Goal: Use online tool/utility: Utilize a website feature to perform a specific function

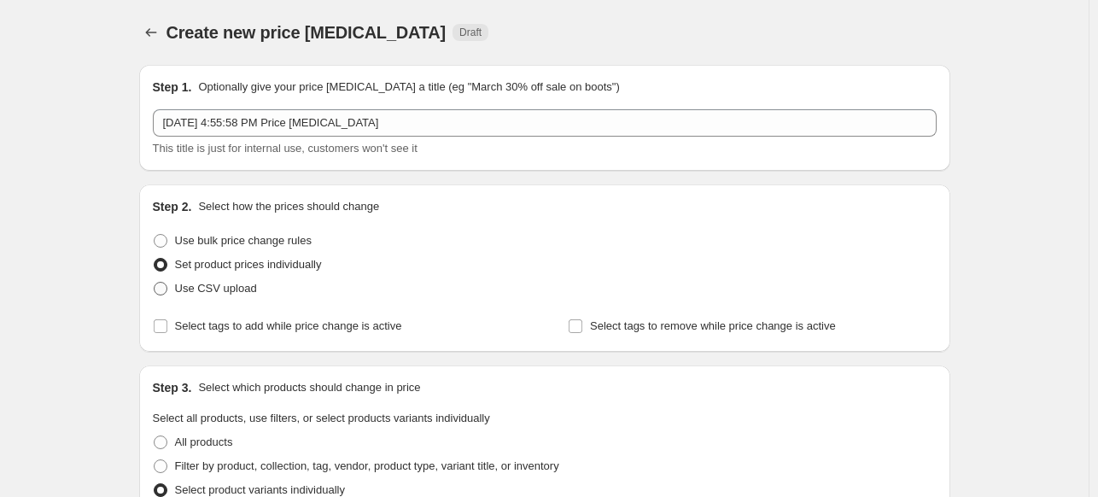
click at [166, 285] on span at bounding box center [161, 289] width 14 height 14
click at [155, 283] on input "Use CSV upload" at bounding box center [154, 282] width 1 height 1
radio input "true"
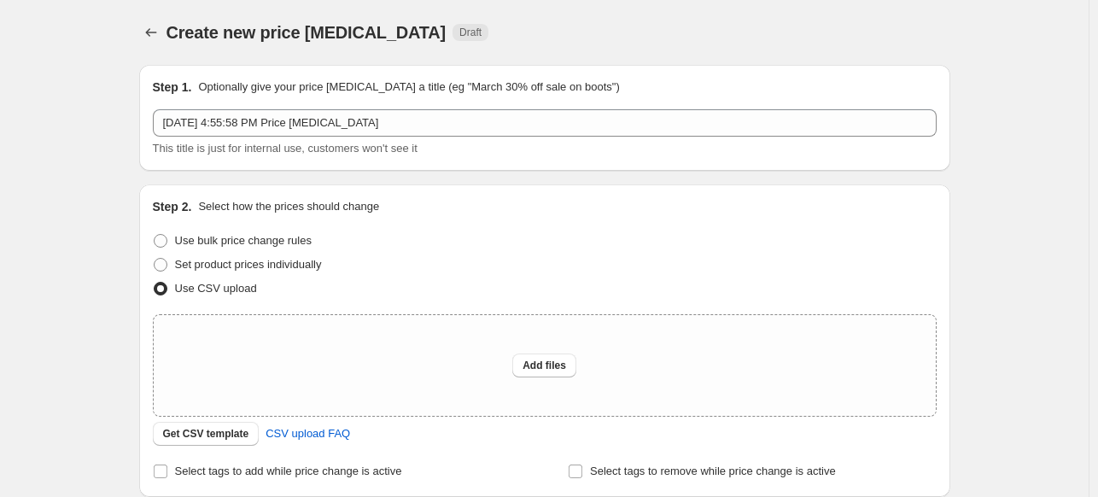
drag, startPoint x: 221, startPoint y: 433, endPoint x: 495, endPoint y: 433, distance: 274.1
click at [495, 435] on div "Get CSV template CSV upload FAQ" at bounding box center [545, 434] width 784 height 24
click at [528, 366] on span "Add files" at bounding box center [544, 366] width 44 height 14
type input "C:\fakepath\Beijing Home Updates [DATE].csv"
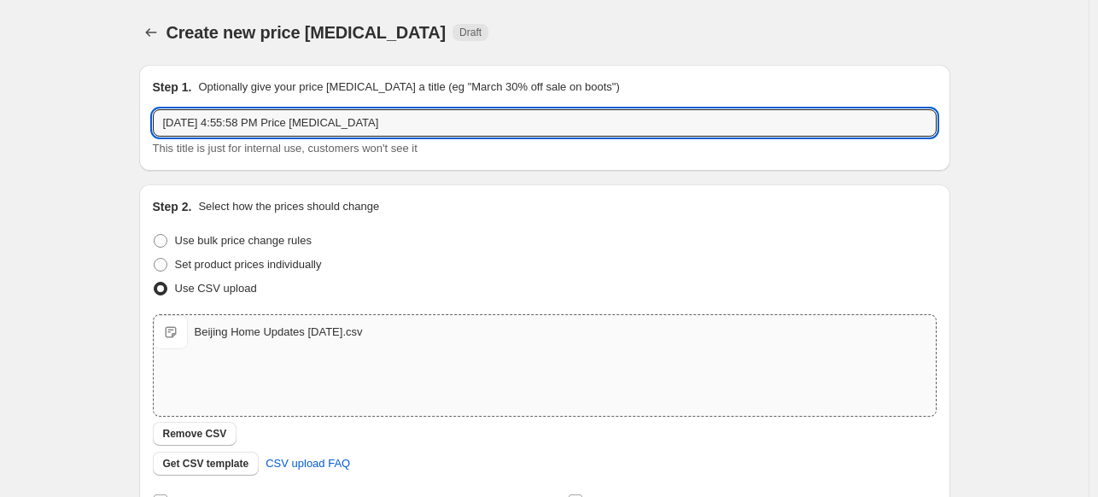
drag, startPoint x: 391, startPoint y: 122, endPoint x: 129, endPoint y: 111, distance: 262.3
click at [129, 111] on div "Step 1. Optionally give your price [MEDICAL_DATA] a title (eg "March 30% off sa…" at bounding box center [538, 369] width 825 height 636
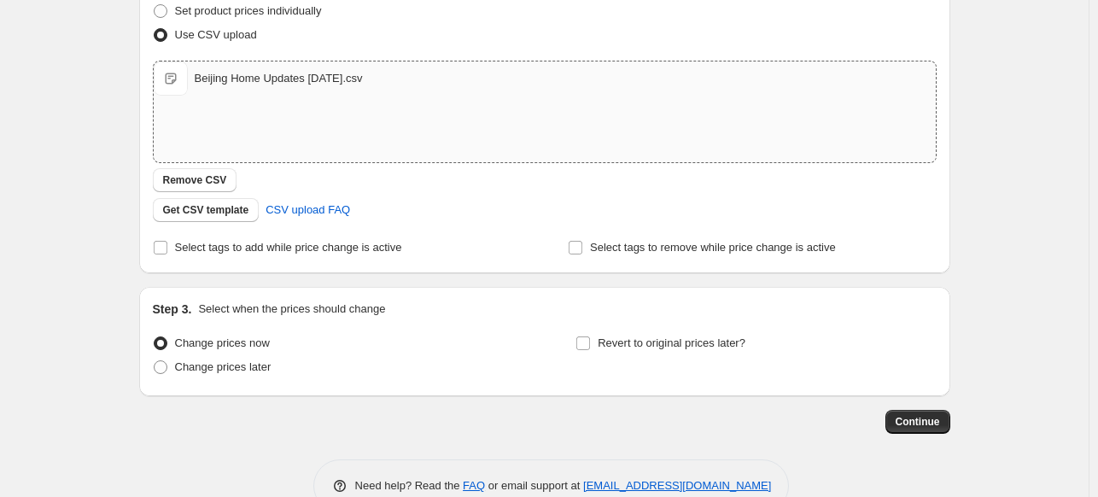
scroll to position [256, 0]
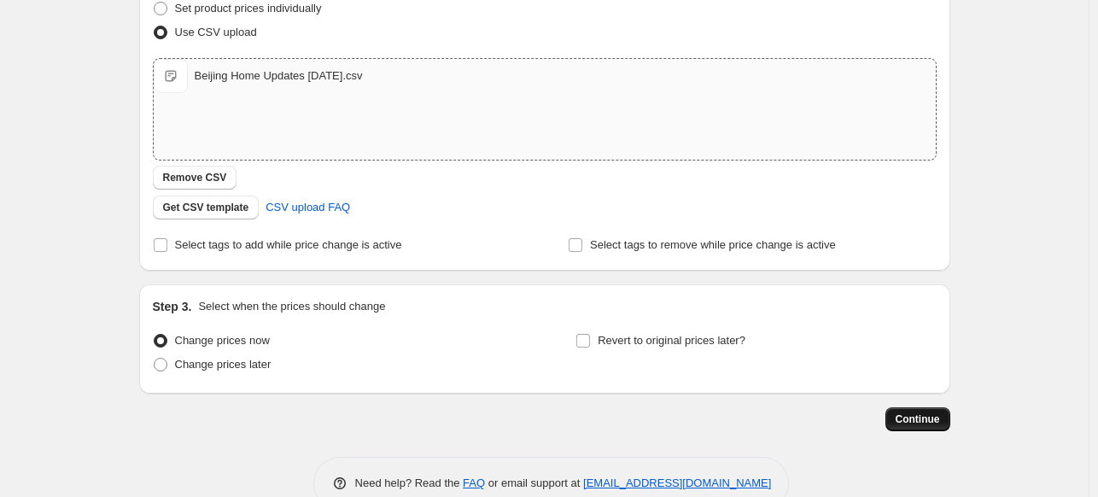
type input "Beijing Home Retail Updates [DATE]"
click at [913, 419] on span "Continue" at bounding box center [918, 419] width 44 height 14
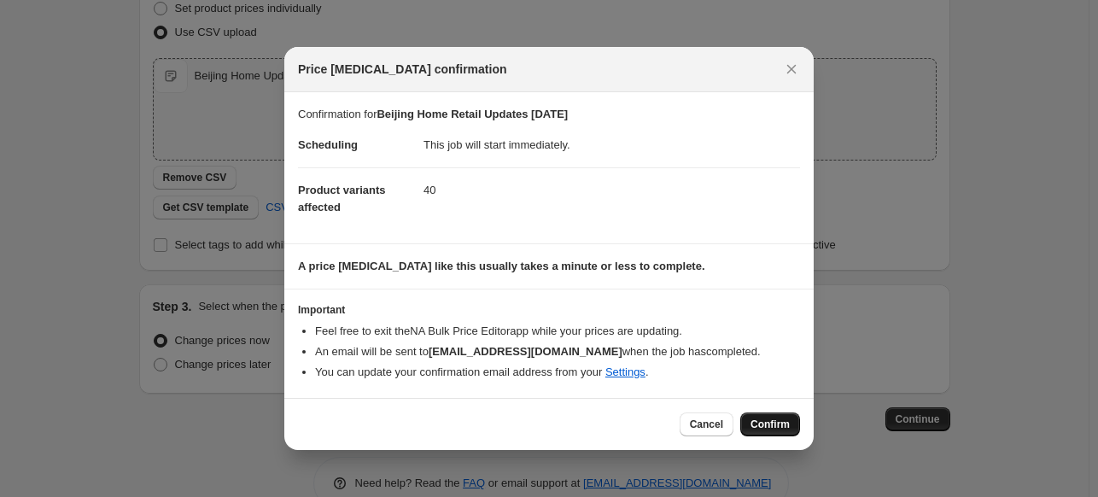
click at [770, 424] on span "Confirm" at bounding box center [769, 424] width 39 height 14
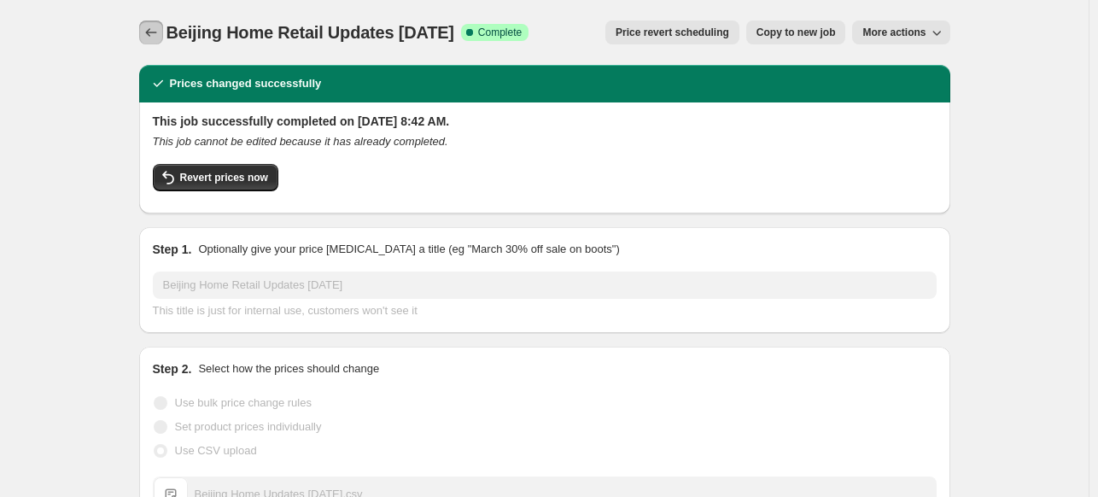
click at [155, 28] on icon "Price change jobs" at bounding box center [151, 32] width 17 height 17
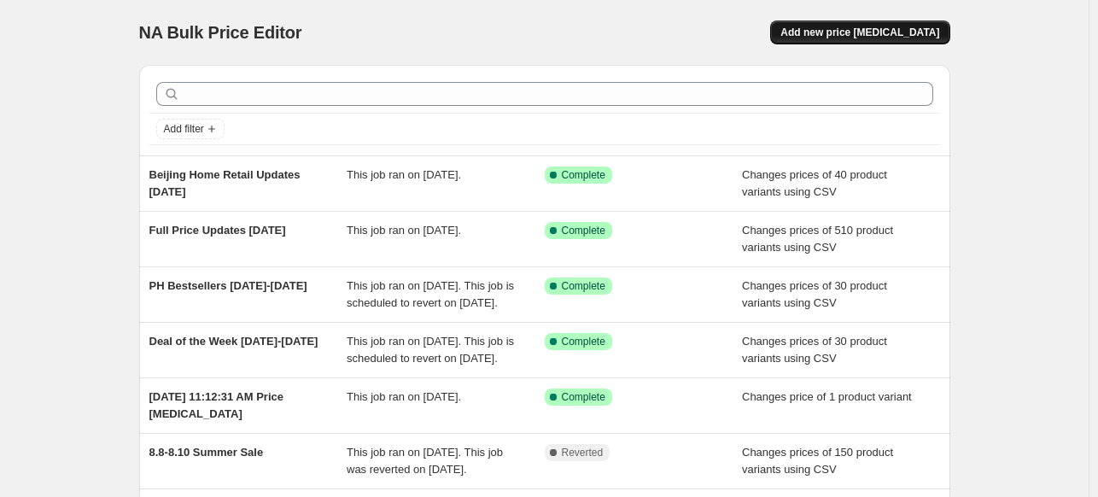
click at [874, 32] on span "Add new price [MEDICAL_DATA]" at bounding box center [859, 33] width 159 height 14
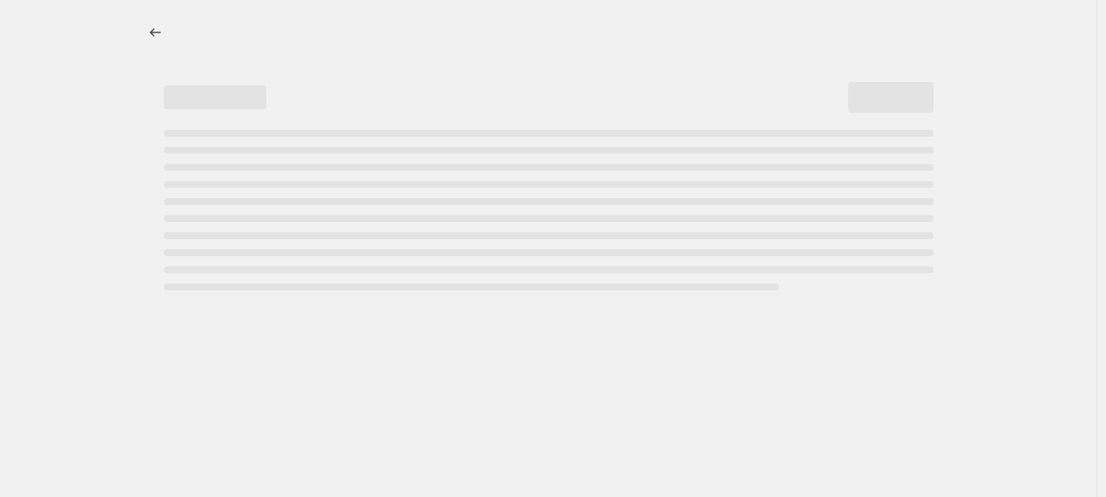
select select "percentage"
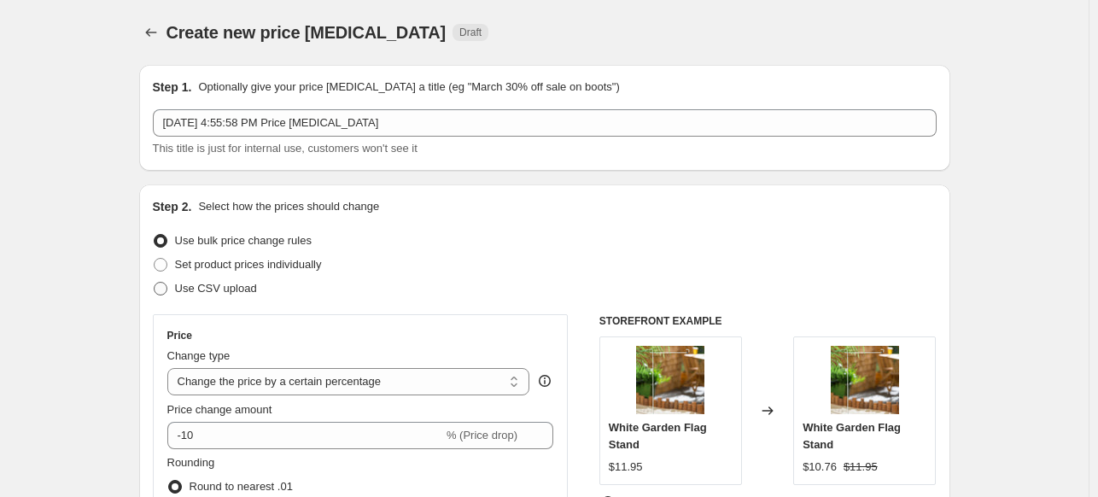
click at [164, 285] on span at bounding box center [161, 289] width 14 height 14
click at [155, 283] on input "Use CSV upload" at bounding box center [154, 282] width 1 height 1
radio input "true"
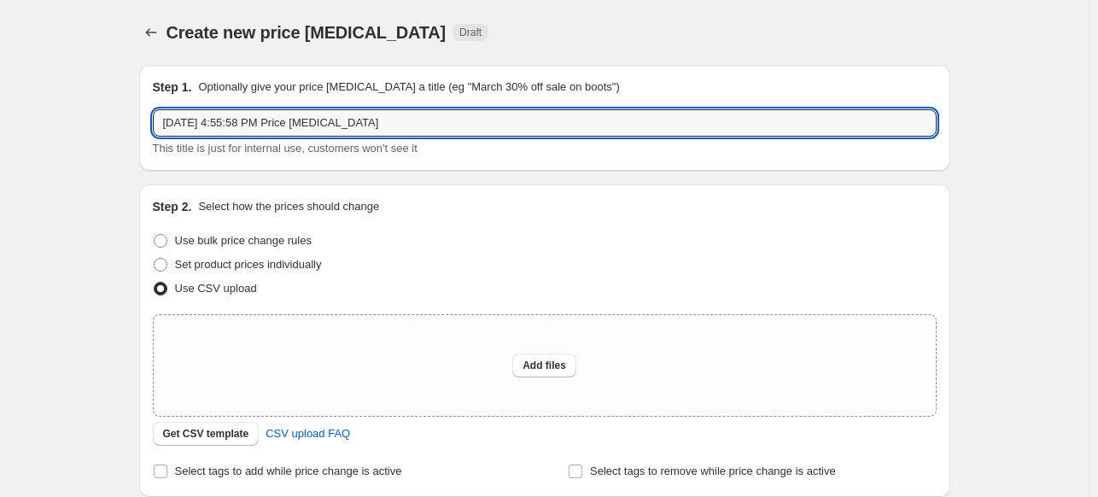
drag, startPoint x: 366, startPoint y: 120, endPoint x: 85, endPoint y: 115, distance: 280.9
click at [85, 115] on div "Create new price [MEDICAL_DATA]. This page is ready Create new price [MEDICAL_D…" at bounding box center [544, 381] width 1089 height 762
type input "Beijing Home Retail Updates Part 2 [DATE]"
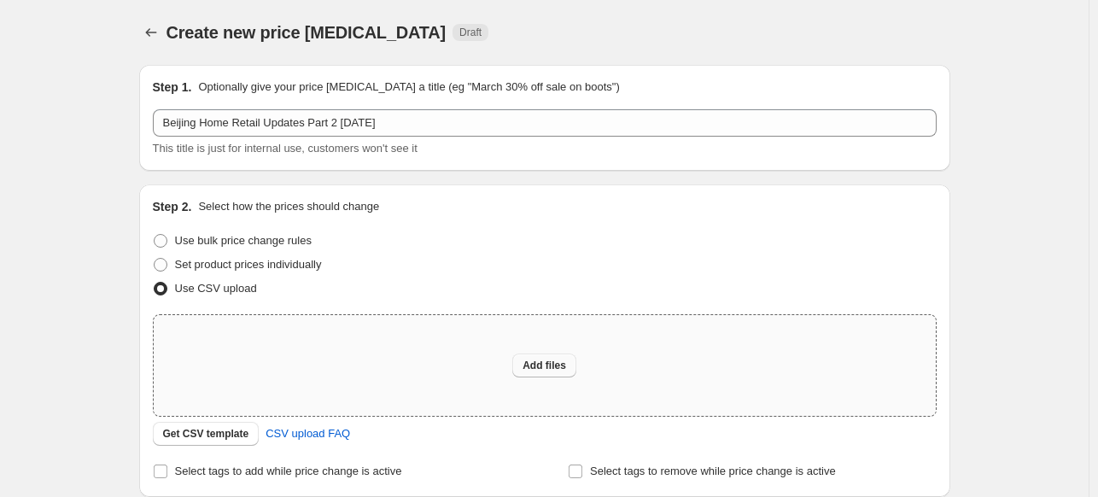
click at [557, 372] on button "Add files" at bounding box center [544, 365] width 64 height 24
type input "C:\fakepath\Beijing Home Updates Part 2 [DATE].csv"
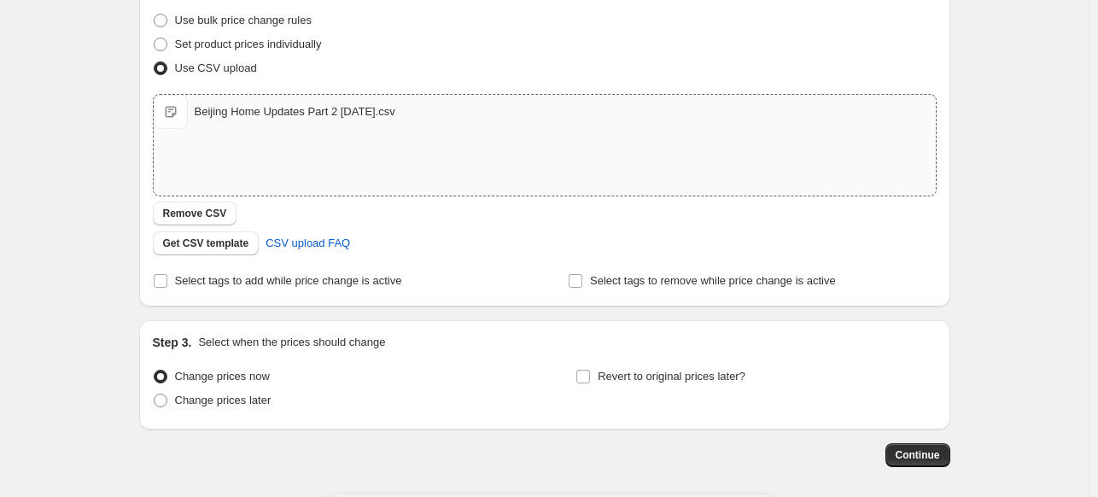
scroll to position [256, 0]
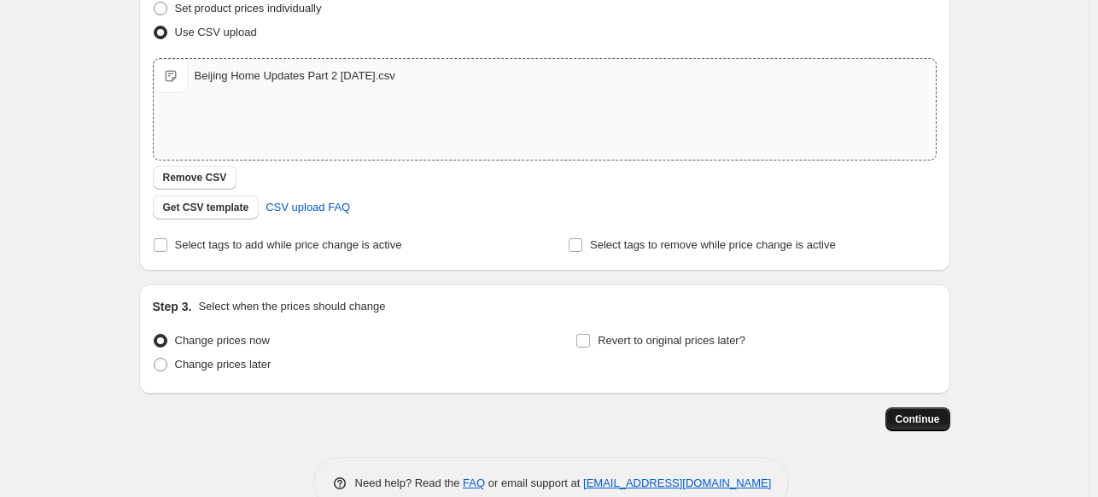
click at [908, 414] on span "Continue" at bounding box center [918, 419] width 44 height 14
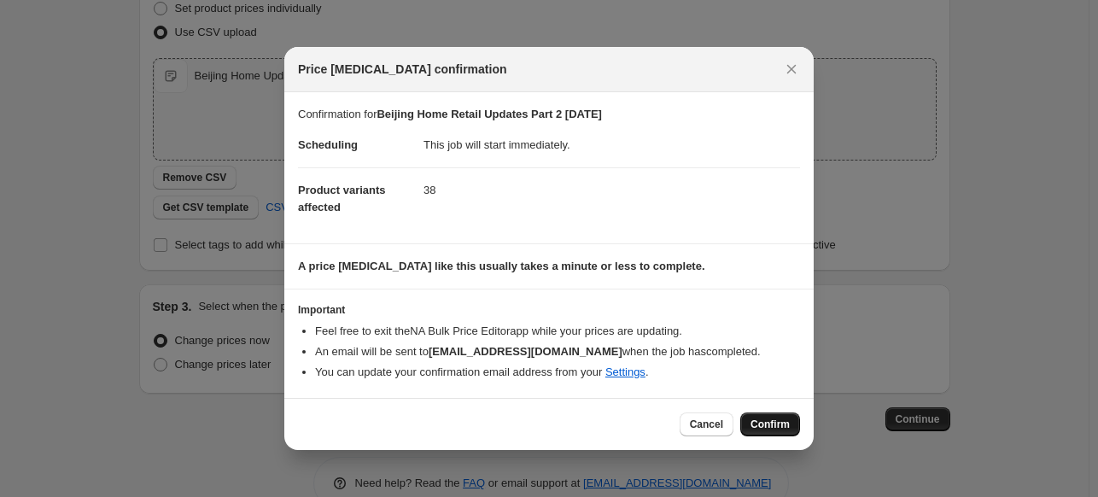
click at [775, 419] on span "Confirm" at bounding box center [769, 424] width 39 height 14
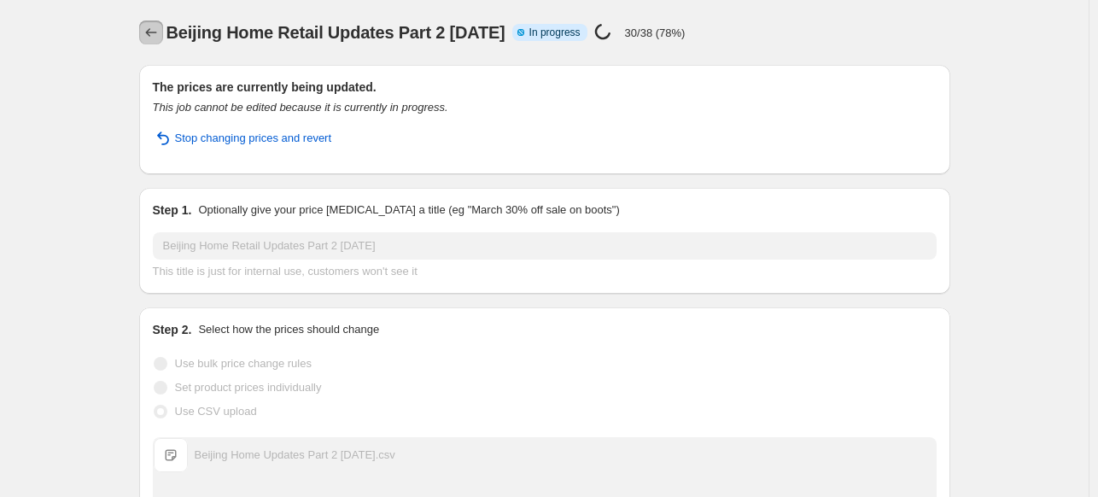
click at [157, 34] on icon "Price change jobs" at bounding box center [151, 32] width 17 height 17
